Goal: Contribute content: Add original content to the website for others to see

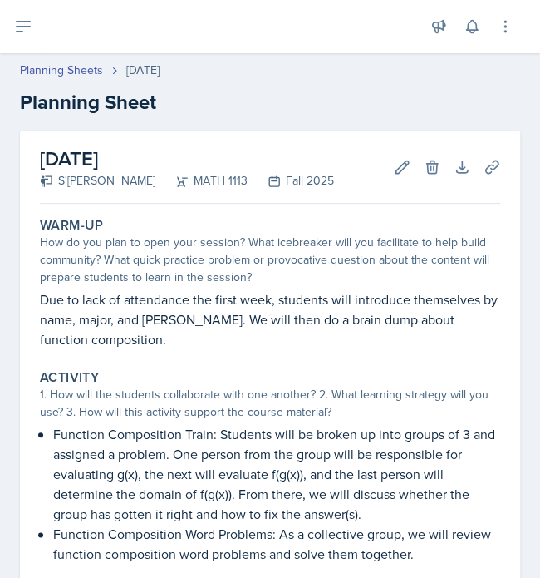
scroll to position [96, 0]
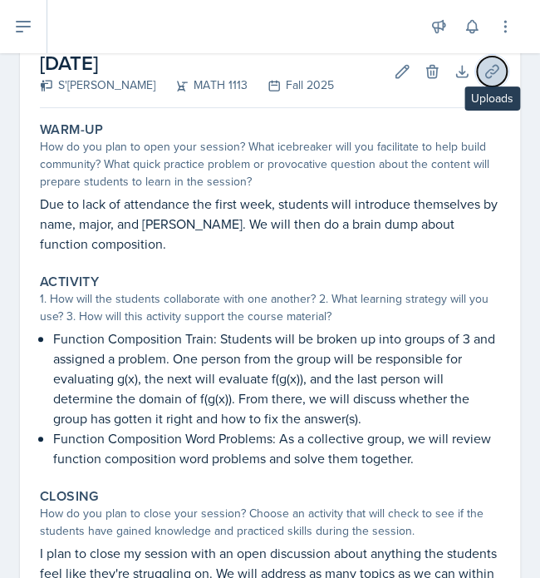
click at [484, 71] on icon at bounding box center [492, 71] width 17 height 17
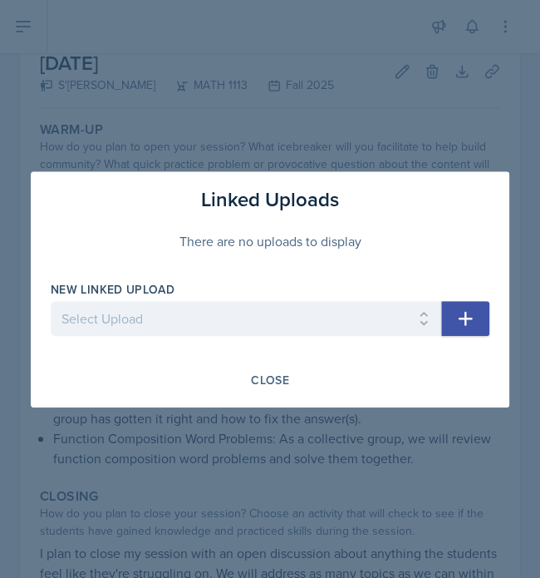
click at [450, 306] on button "button" at bounding box center [465, 318] width 48 height 35
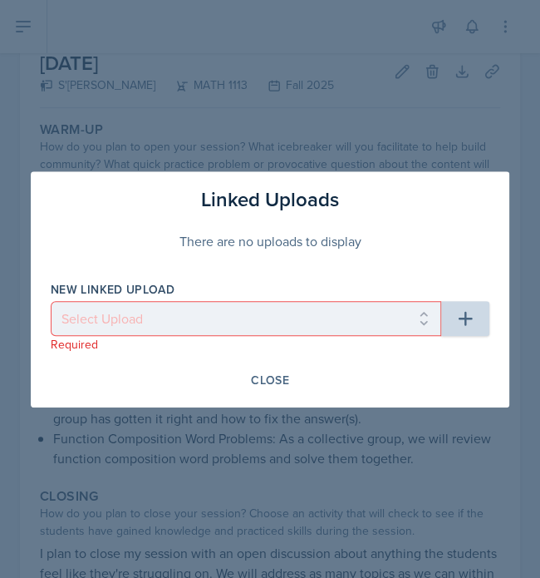
click at [116, 160] on div at bounding box center [270, 289] width 540 height 578
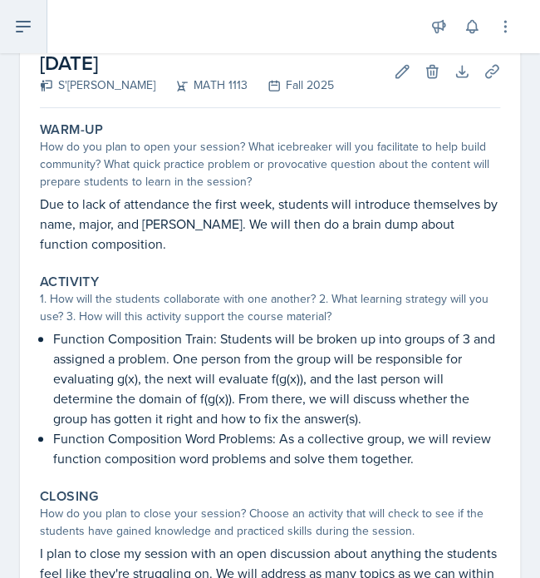
click at [15, 22] on icon at bounding box center [23, 27] width 20 height 20
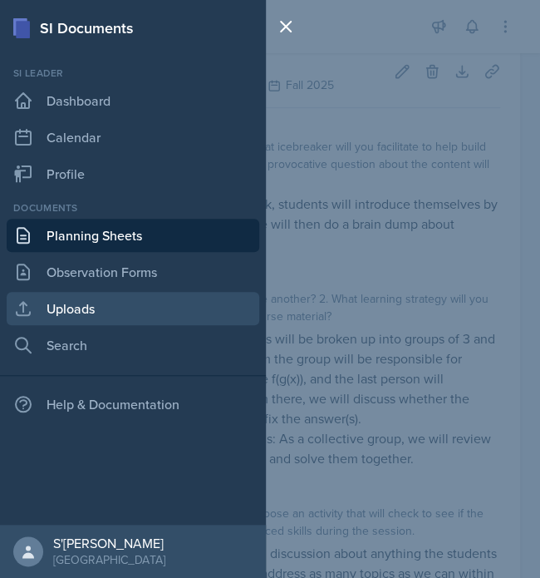
click at [99, 302] on link "Uploads" at bounding box center [133, 308] width 253 height 33
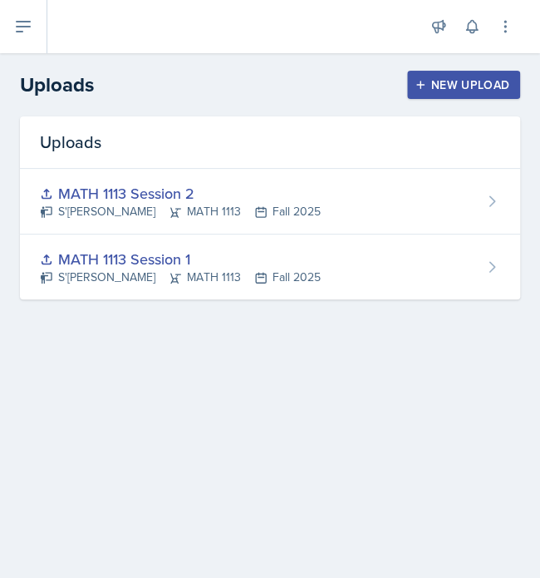
click at [429, 96] on button "New Upload" at bounding box center [464, 85] width 114 height 28
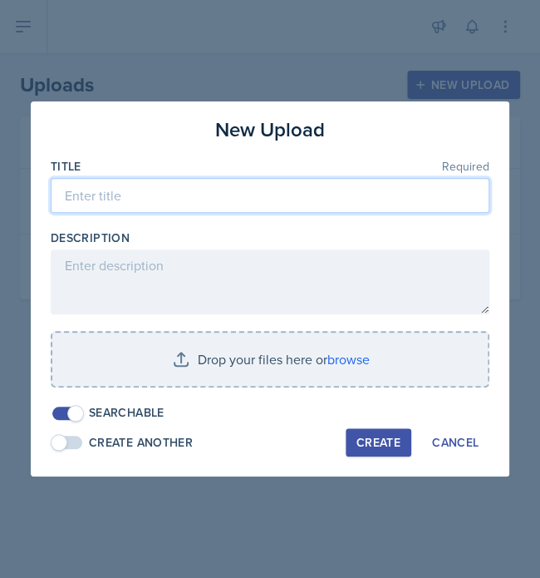
click at [225, 186] on input at bounding box center [270, 195] width 439 height 35
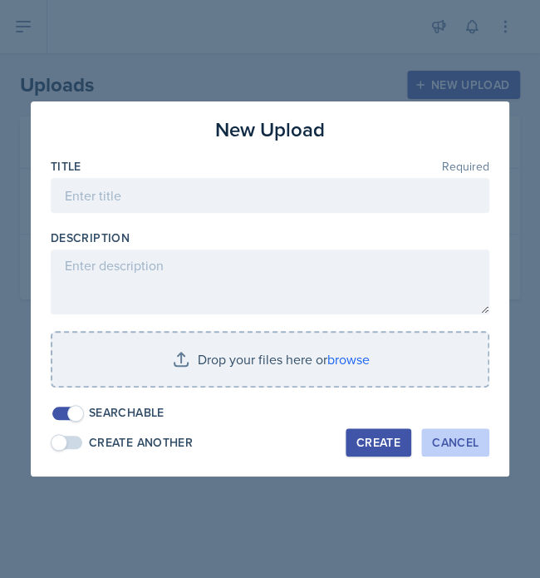
click at [485, 441] on button "Cancel" at bounding box center [455, 442] width 68 height 28
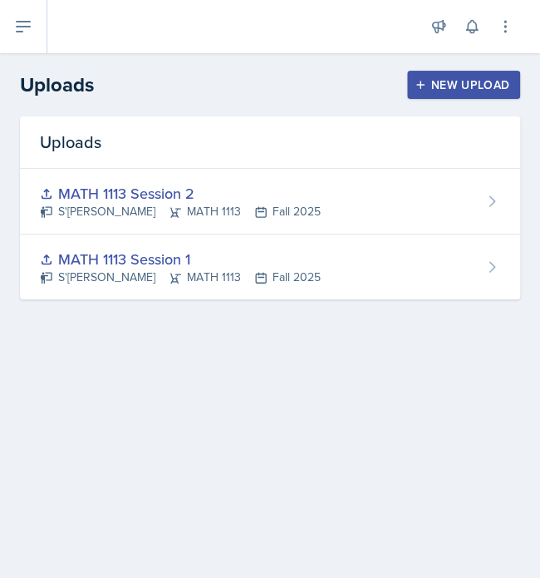
click at [463, 89] on div "New Upload" at bounding box center [464, 84] width 92 height 13
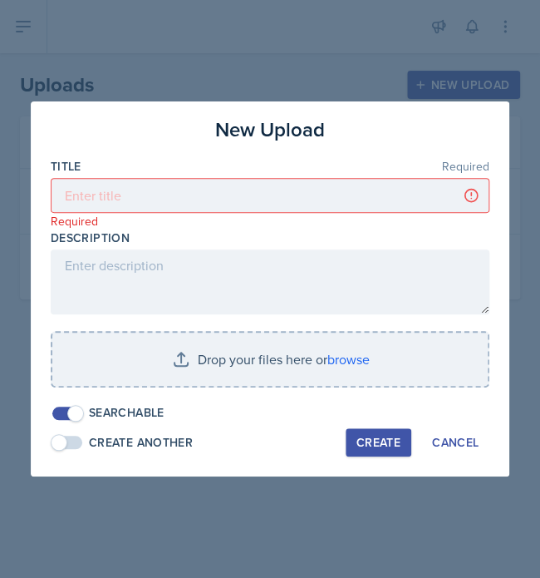
click at [243, 169] on div "Title Required" at bounding box center [270, 166] width 439 height 17
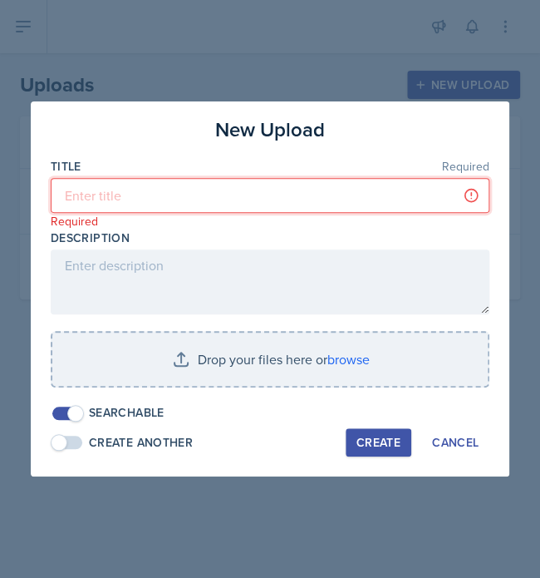
click at [229, 196] on input at bounding box center [270, 195] width 439 height 35
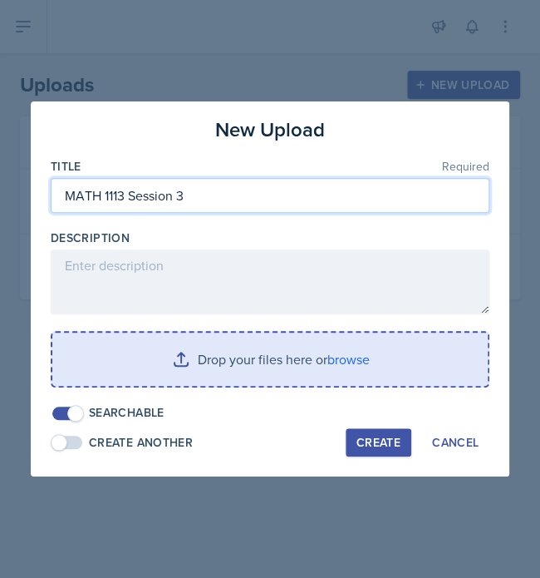
type input "MATH 1113 Session 3"
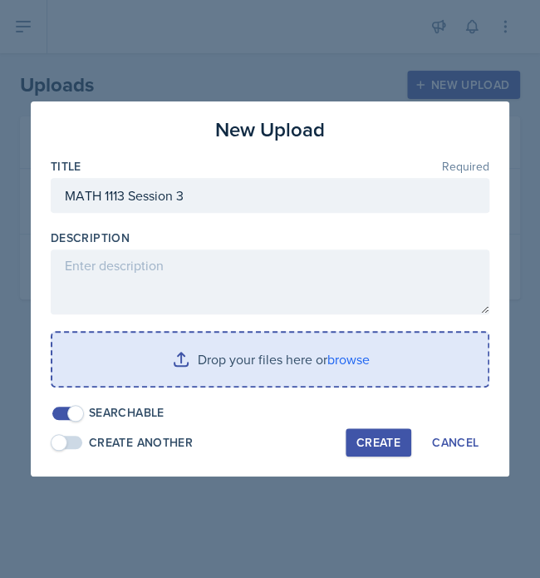
click at [339, 359] on input "file" at bounding box center [269, 358] width 435 height 53
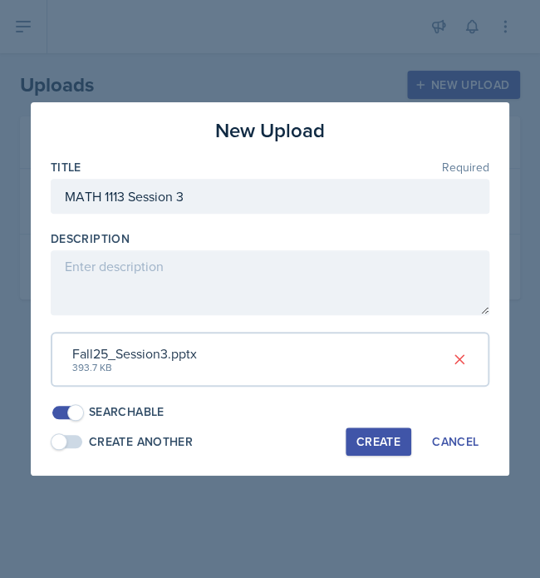
click at [361, 438] on div "Create" at bounding box center [379, 441] width 44 height 13
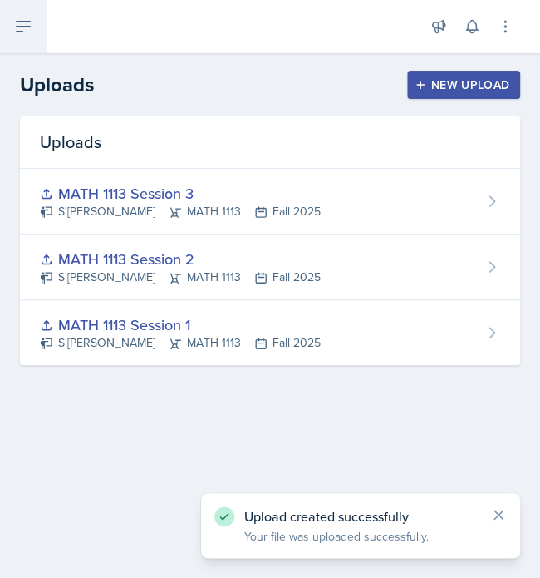
click at [33, 42] on button at bounding box center [23, 26] width 47 height 53
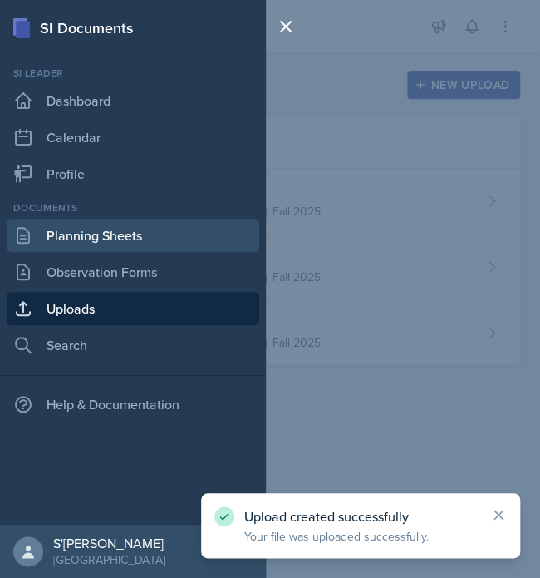
click at [94, 245] on link "Planning Sheets" at bounding box center [133, 235] width 253 height 33
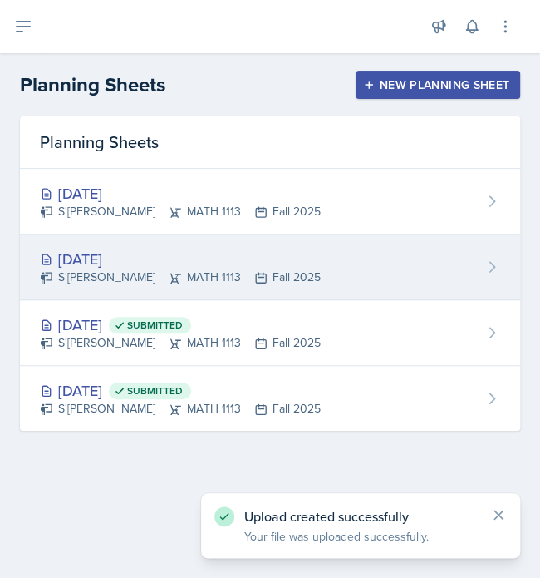
click at [258, 258] on div "[DATE]" at bounding box center [180, 259] width 281 height 22
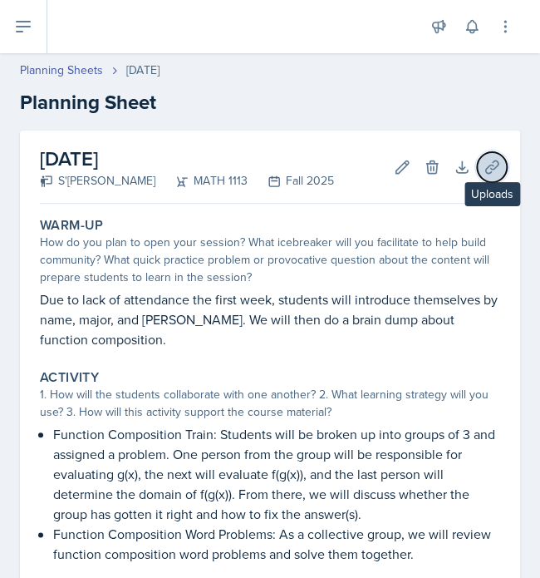
click at [484, 175] on icon at bounding box center [492, 167] width 17 height 17
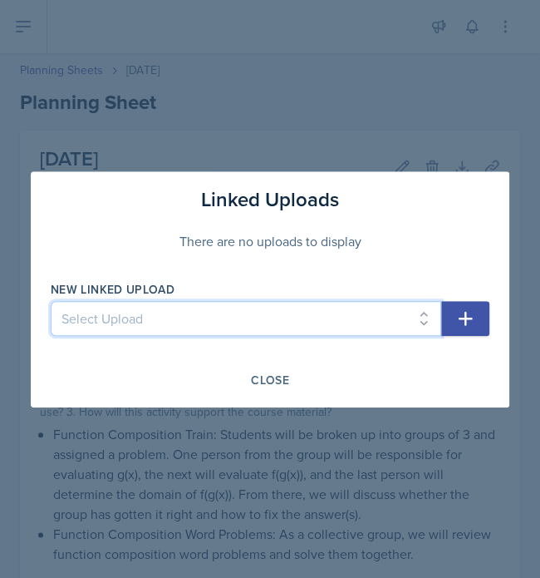
click at [432, 330] on select "Select Upload MATH 1113 Session 1 MATH 1113 Session 2 MATH 1113 Session 3" at bounding box center [246, 318] width 391 height 35
select select "61e54b11-577c-4126-8a22-eeb2d131a73e"
click at [51, 301] on select "Select Upload MATH 1113 Session 1 MATH 1113 Session 2 MATH 1113 Session 3" at bounding box center [246, 318] width 391 height 35
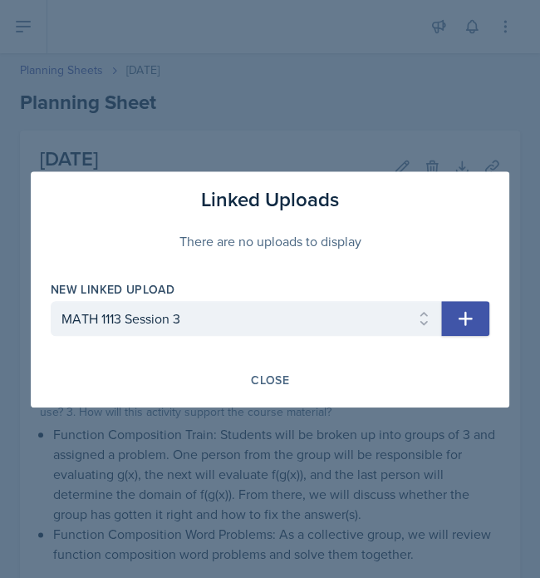
click at [457, 328] on button "button" at bounding box center [465, 318] width 48 height 35
select select
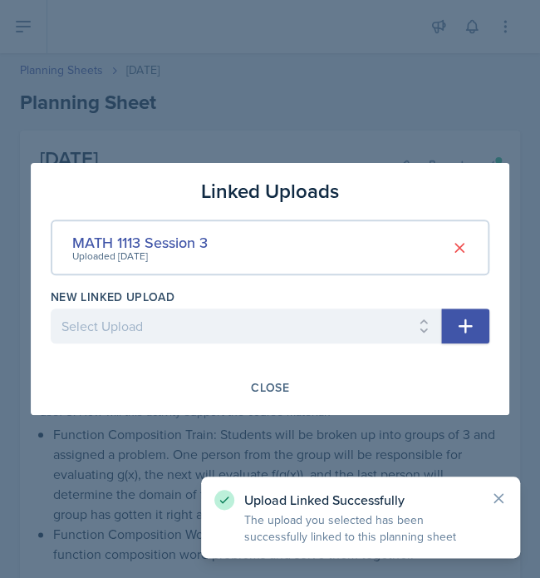
click at [429, 121] on div at bounding box center [270, 289] width 540 height 578
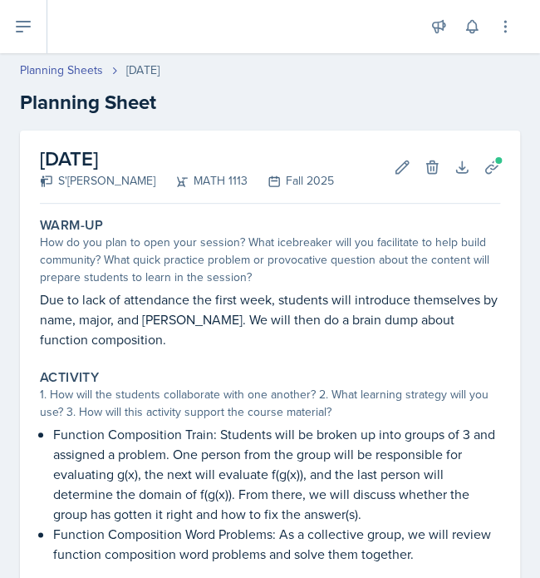
scroll to position [332, 0]
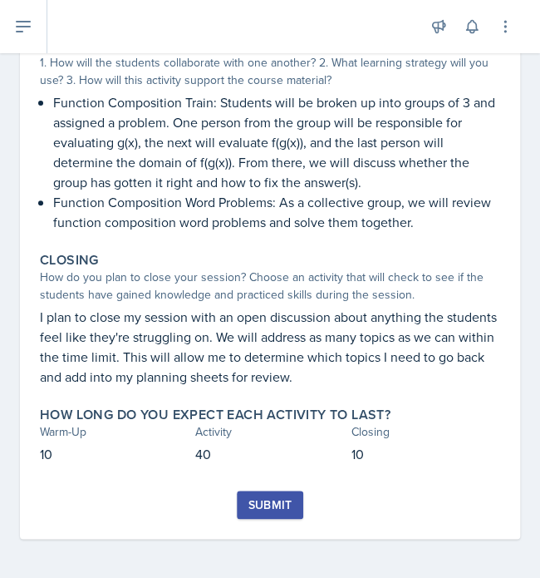
click at [264, 498] on div "Submit" at bounding box center [270, 504] width 44 height 13
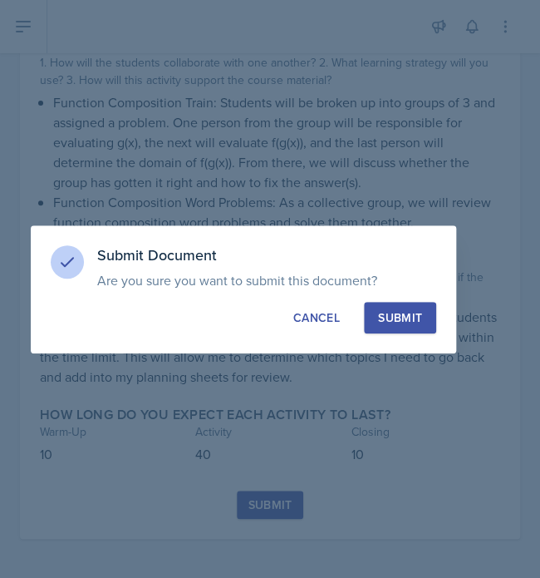
click at [384, 316] on div "Submit" at bounding box center [400, 317] width 44 height 17
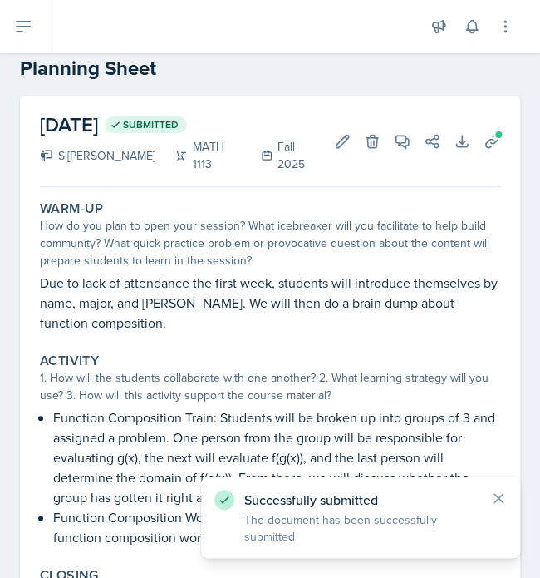
scroll to position [27, 0]
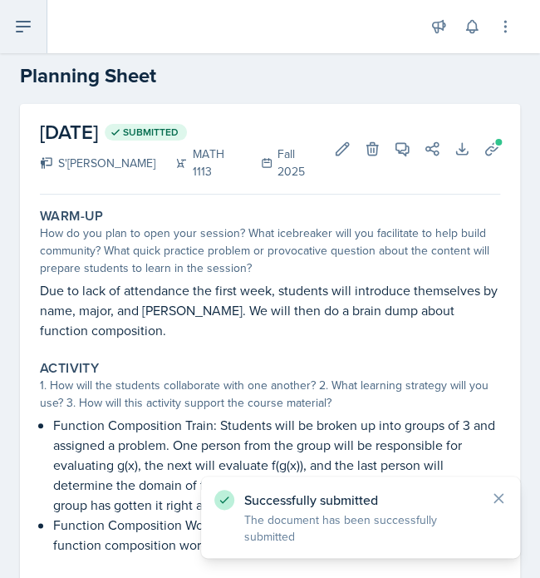
click at [16, 12] on button at bounding box center [23, 26] width 47 height 53
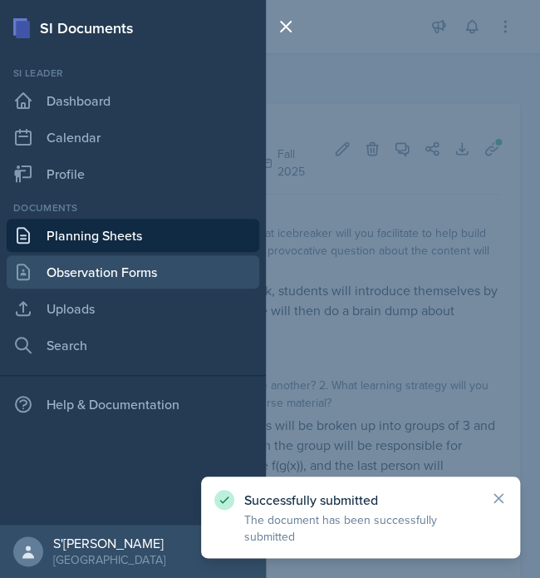
click at [77, 265] on link "Observation Forms" at bounding box center [133, 271] width 253 height 33
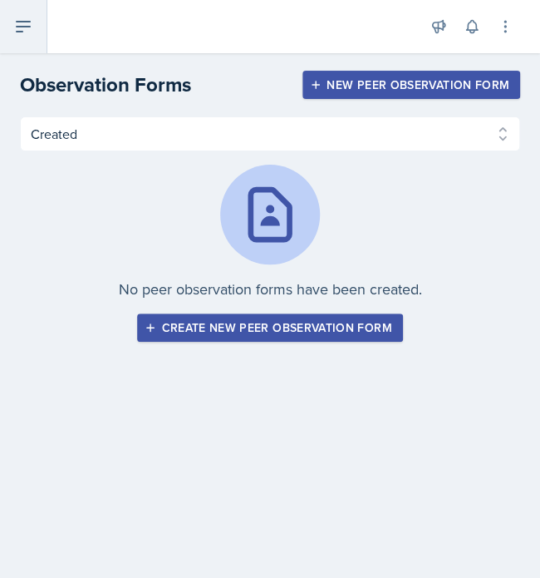
click at [26, 32] on icon at bounding box center [23, 27] width 20 height 20
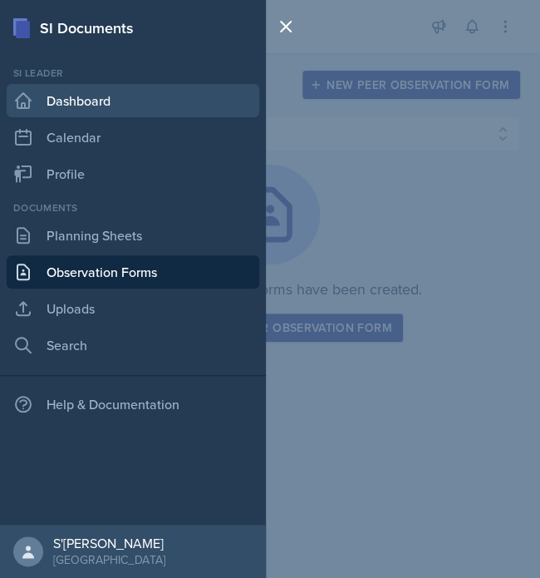
click at [80, 97] on link "Dashboard" at bounding box center [133, 100] width 253 height 33
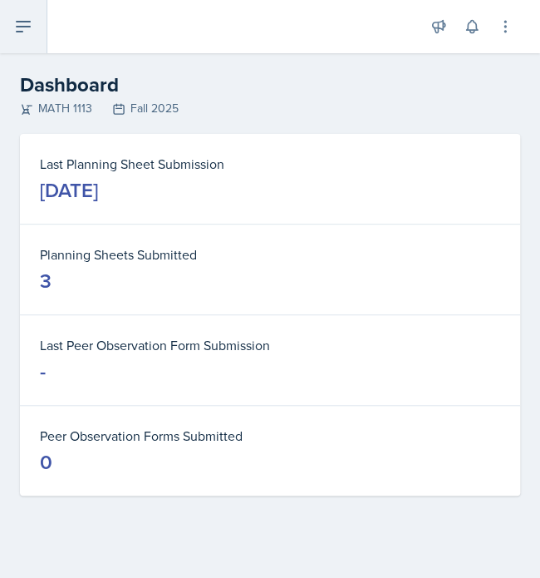
click at [29, 6] on button at bounding box center [23, 26] width 47 height 53
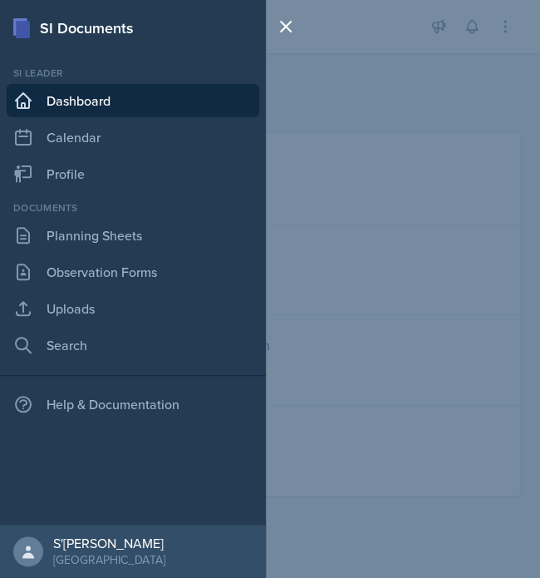
click at [29, 6] on div "SI Documents Si leader Dashboard Calendar Profile Documents Planning Sheets Obs…" at bounding box center [133, 289] width 266 height 578
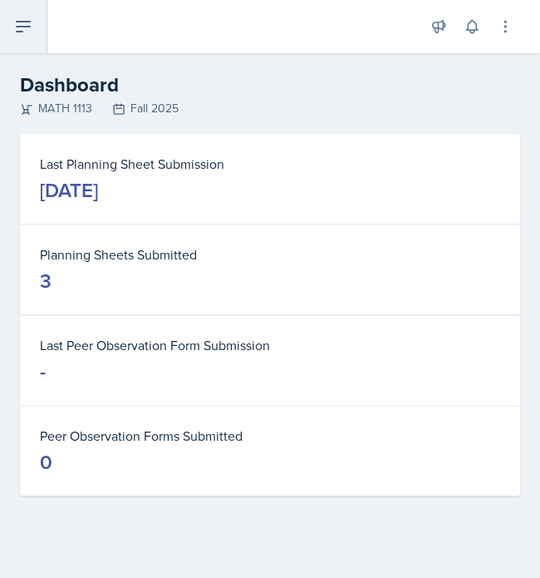
click at [29, 6] on button at bounding box center [23, 26] width 47 height 53
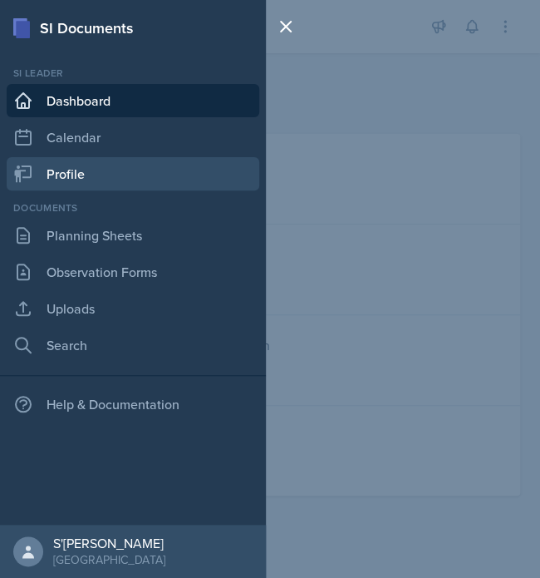
click at [55, 173] on link "Profile" at bounding box center [133, 173] width 253 height 33
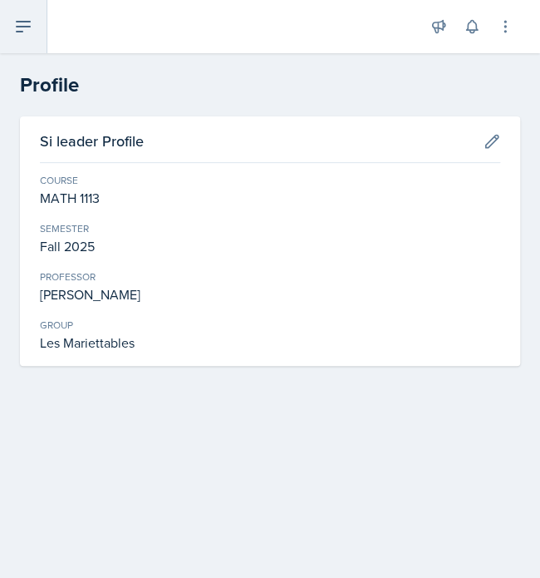
click at [22, 31] on icon at bounding box center [23, 27] width 13 height 10
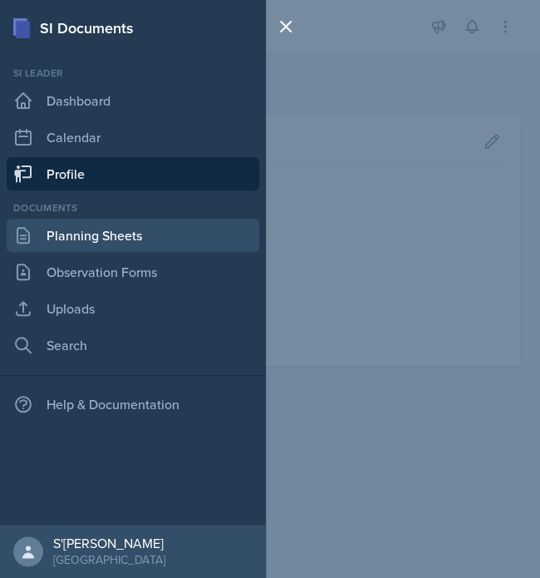
click at [69, 239] on link "Planning Sheets" at bounding box center [133, 235] width 253 height 33
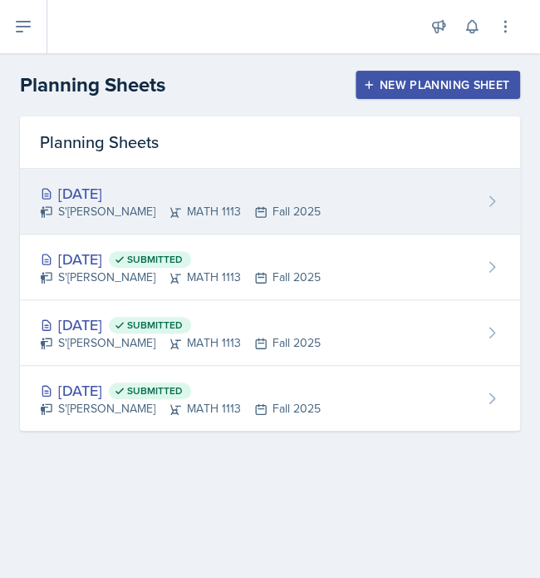
click at [193, 206] on div "S'[PERSON_NAME] MATH 1113 Fall 2025" at bounding box center [180, 211] width 281 height 17
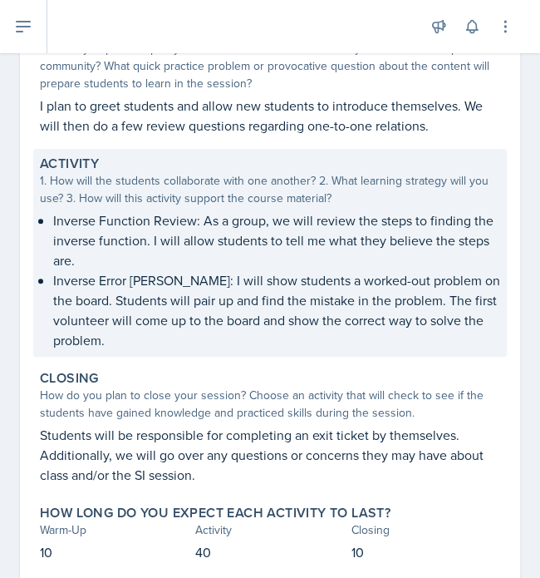
scroll to position [189, 0]
